Goal: Find specific page/section: Find specific page/section

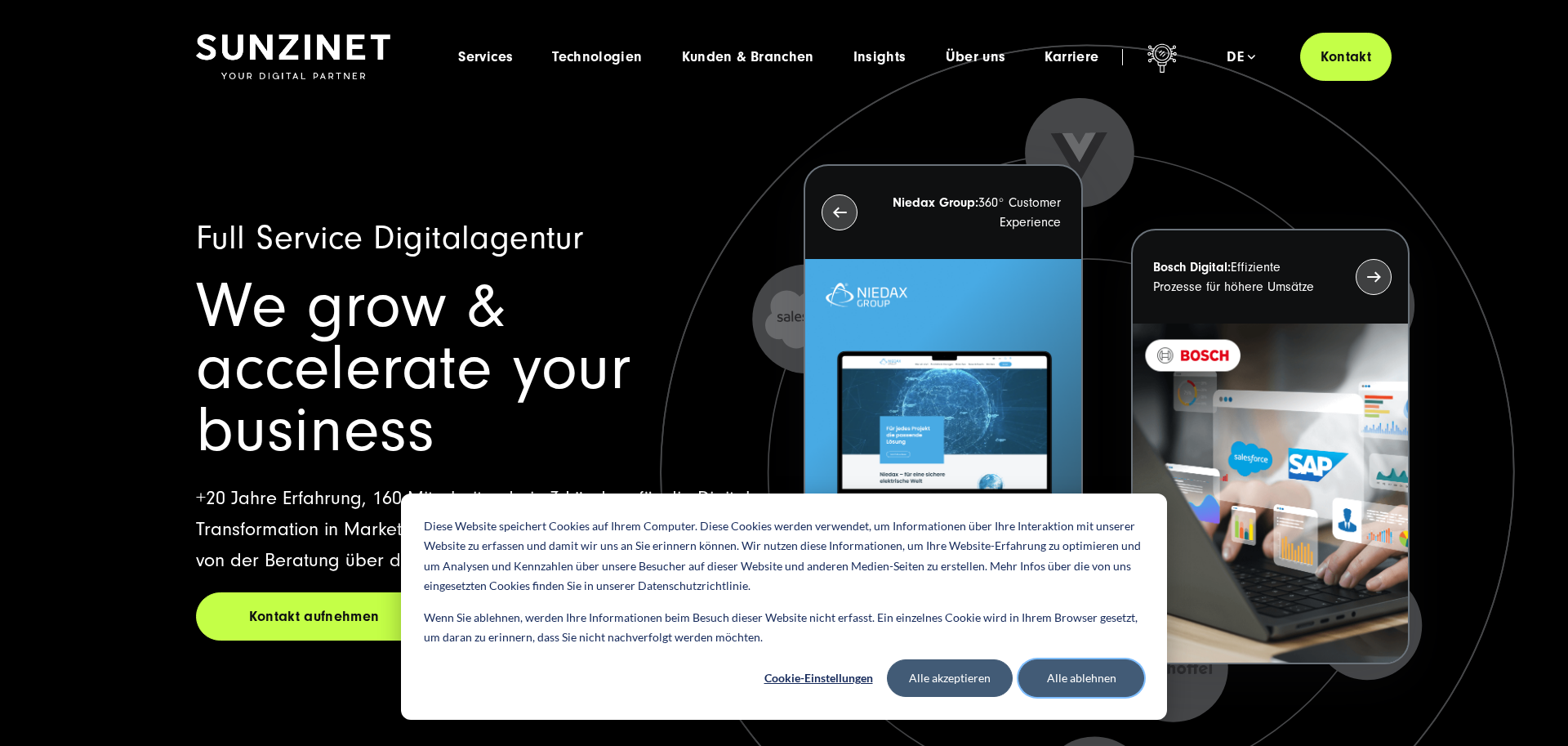
drag, startPoint x: 1074, startPoint y: 676, endPoint x: 1044, endPoint y: 626, distance: 58.3
click at [1074, 676] on button "Alle ablehnen" at bounding box center [1081, 678] width 126 height 38
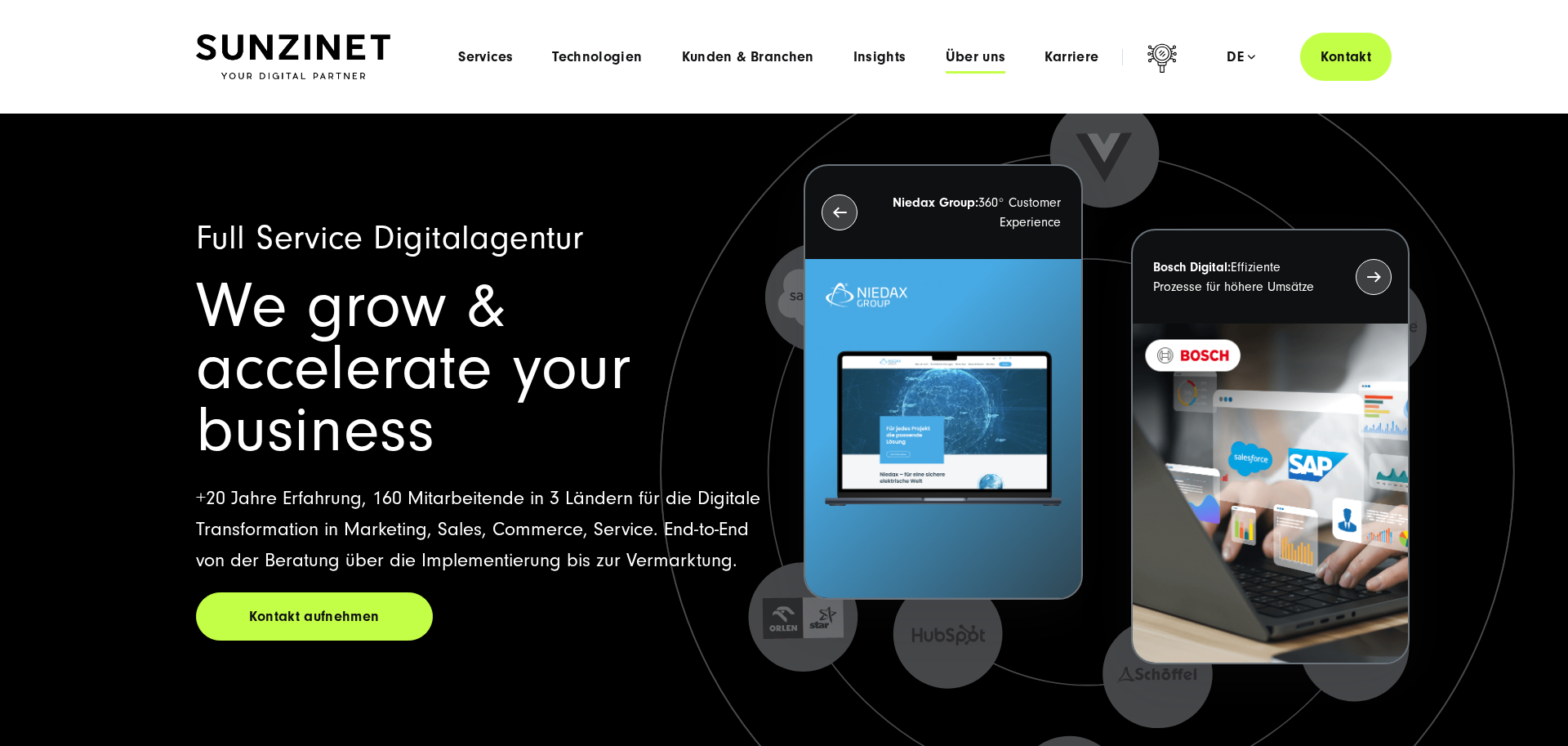
click at [951, 56] on span "Über uns" at bounding box center [975, 57] width 61 height 16
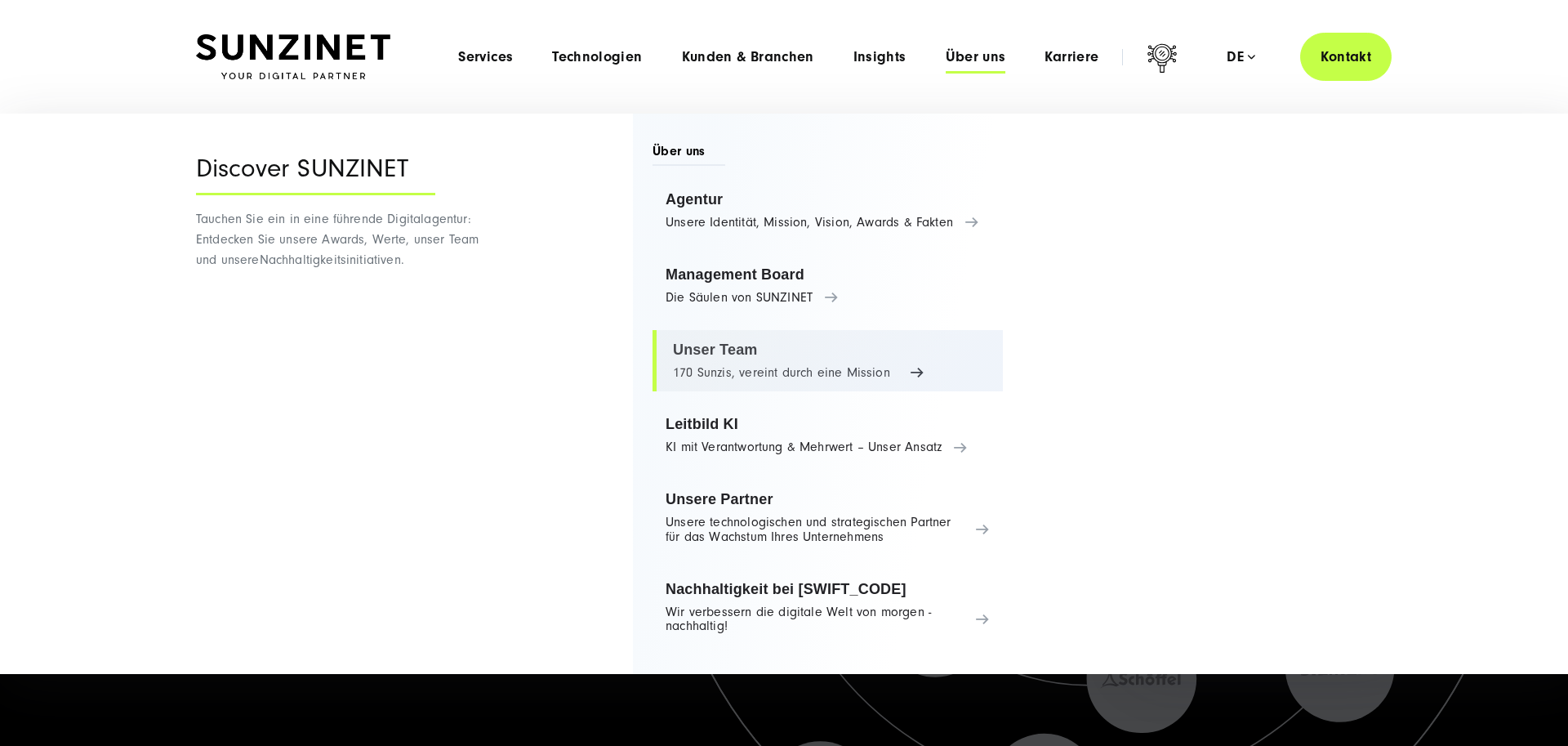
click at [725, 341] on link "Unser Team 170 Sunzis, vereint durch eine Mission" at bounding box center [827, 362] width 350 height 62
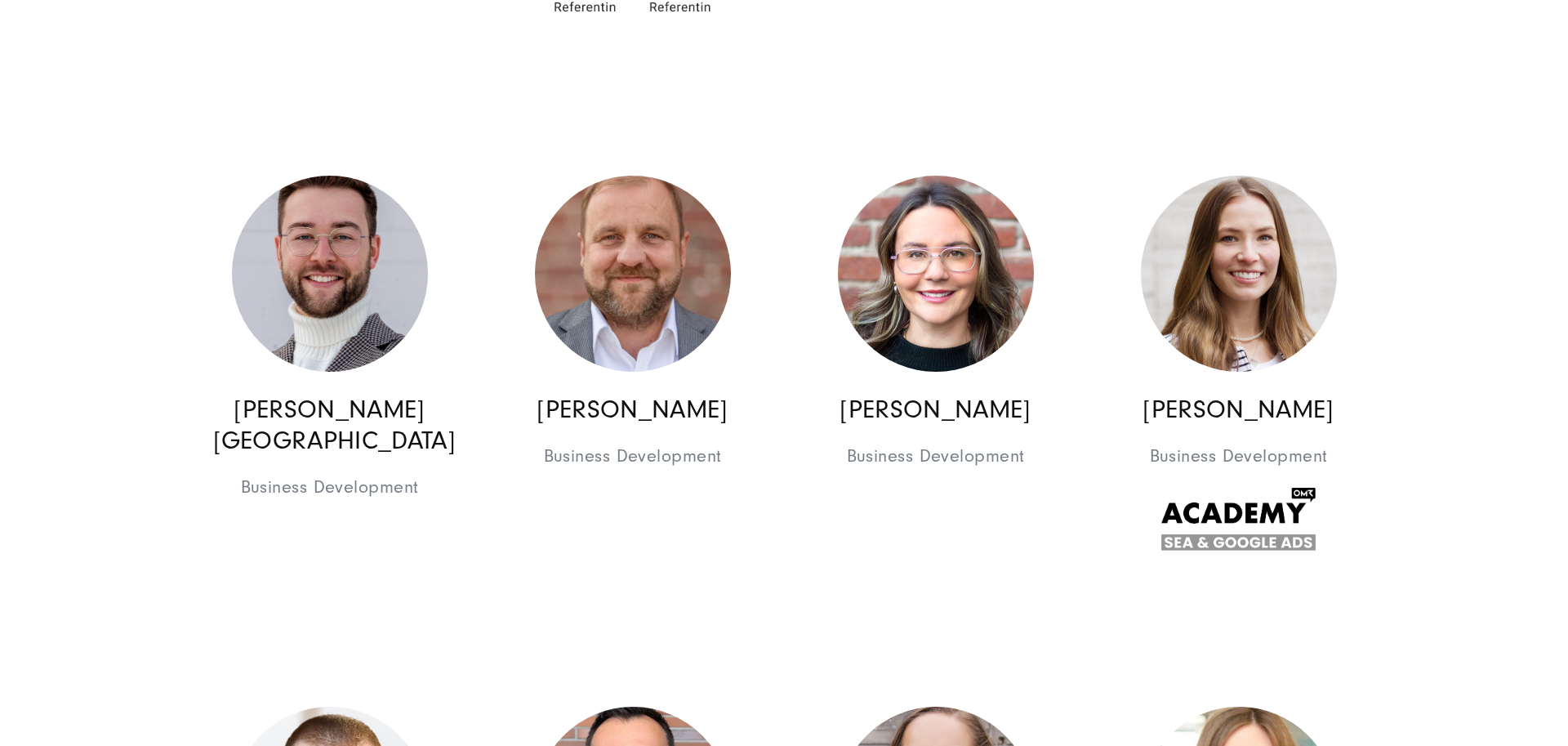
scroll to position [2520, 0]
